Goal: Navigation & Orientation: Find specific page/section

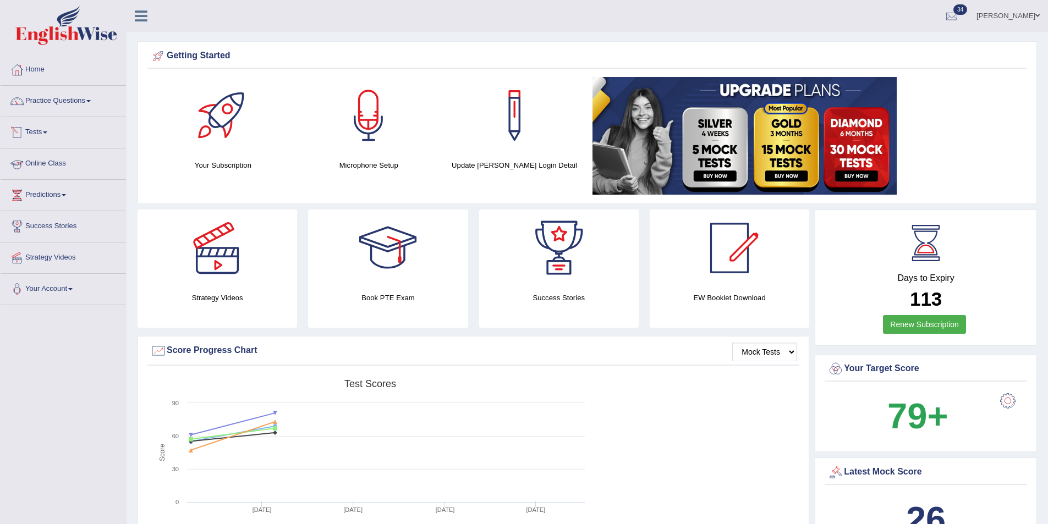
click at [52, 158] on link "Online Class" at bounding box center [63, 163] width 125 height 28
click at [54, 164] on link "Online Class" at bounding box center [63, 163] width 125 height 28
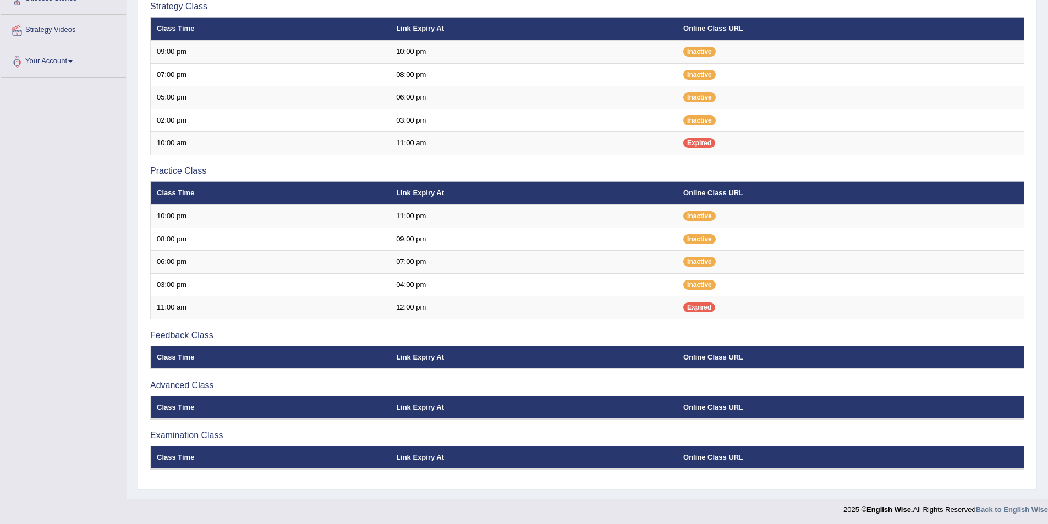
scroll to position [230, 0]
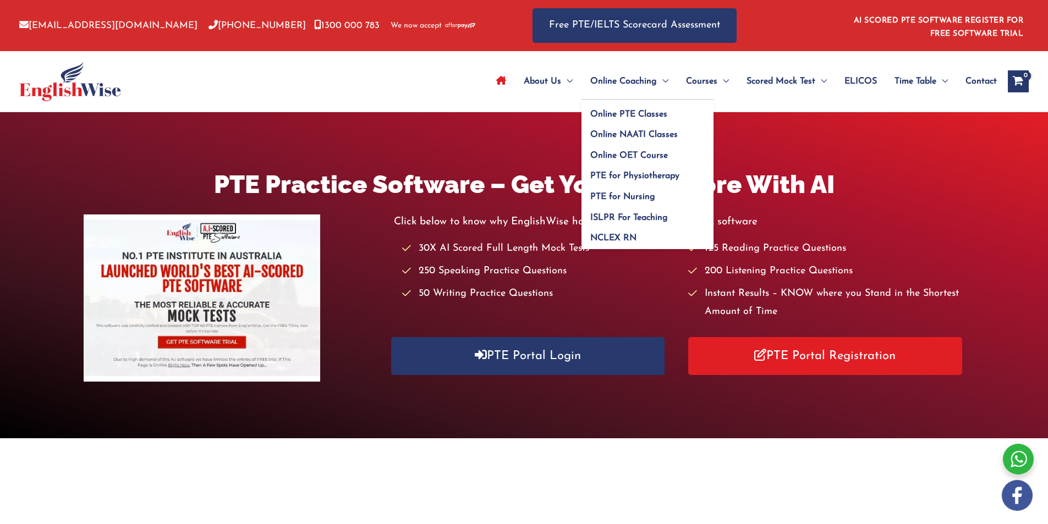
click at [618, 79] on span "Online Coaching" at bounding box center [623, 81] width 67 height 39
click at [627, 112] on span "Online PTE Classes" at bounding box center [628, 114] width 77 height 9
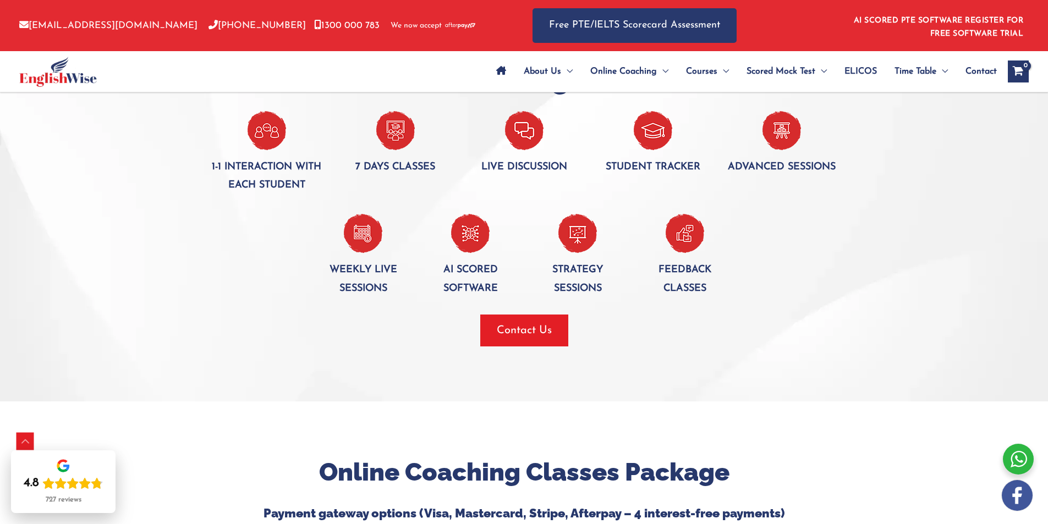
scroll to position [1871, 0]
